Goal: Information Seeking & Learning: Learn about a topic

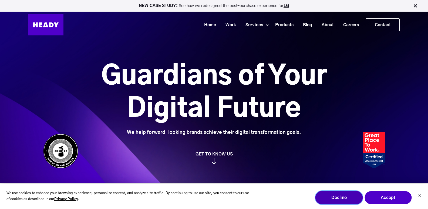
click at [343, 194] on button "Decline" at bounding box center [338, 196] width 47 height 13
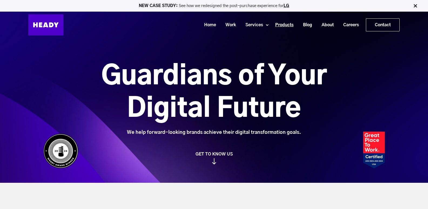
click at [283, 26] on link "Products" at bounding box center [282, 25] width 28 height 10
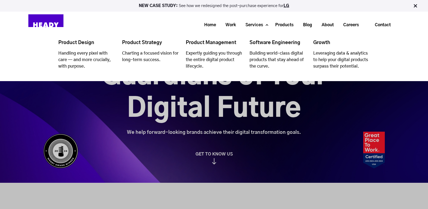
click at [265, 19] on icon "Navigation Menu" at bounding box center [265, 19] width 0 height 0
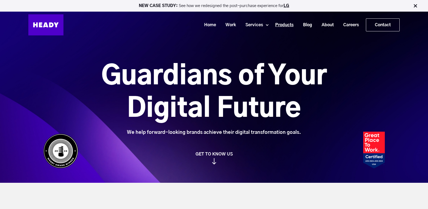
click at [280, 23] on link "Products" at bounding box center [282, 25] width 28 height 10
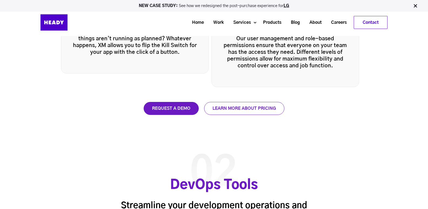
scroll to position [858, 0]
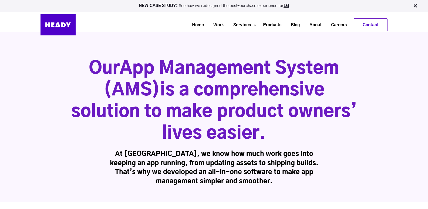
drag, startPoint x: 67, startPoint y: 104, endPoint x: 302, endPoint y: 131, distance: 236.2
click at [302, 131] on div "Our App Management System (AMS) is a comprehensive solution to make product own…" at bounding box center [214, 122] width 297 height 128
click at [302, 131] on h1 "Our App Management System (AMS) is a comprehensive solution to make product own…" at bounding box center [214, 101] width 286 height 86
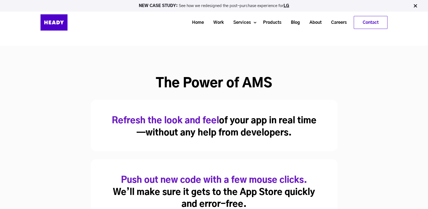
scroll to position [27, 0]
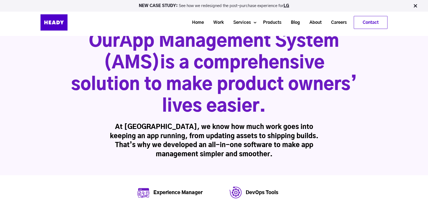
click at [414, 4] on img at bounding box center [414, 5] width 5 height 5
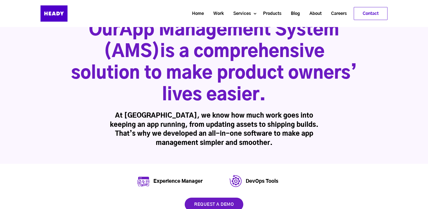
scroll to position [0, 0]
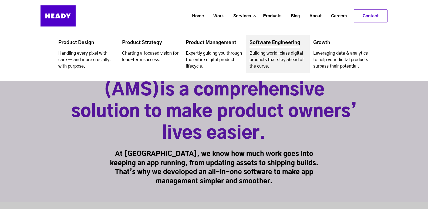
click at [267, 49] on link "Navigation Menu" at bounding box center [278, 54] width 64 height 38
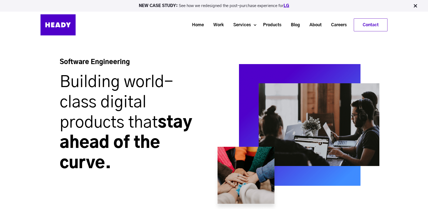
click at [285, 6] on link "LG" at bounding box center [286, 6] width 6 height 4
